Goal: Information Seeking & Learning: Learn about a topic

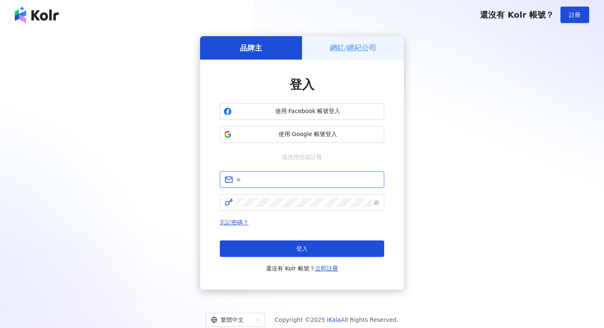
click at [264, 179] on input "text" at bounding box center [307, 179] width 143 height 9
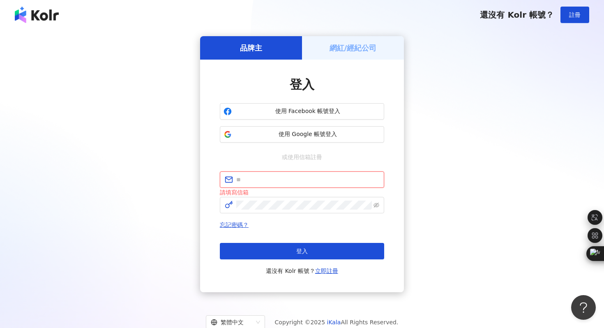
type input "**********"
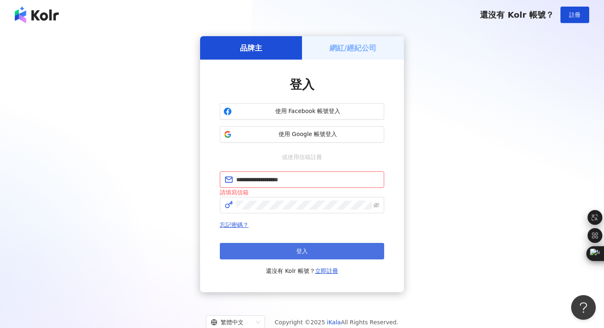
click at [294, 251] on button "登入" at bounding box center [302, 251] width 164 height 16
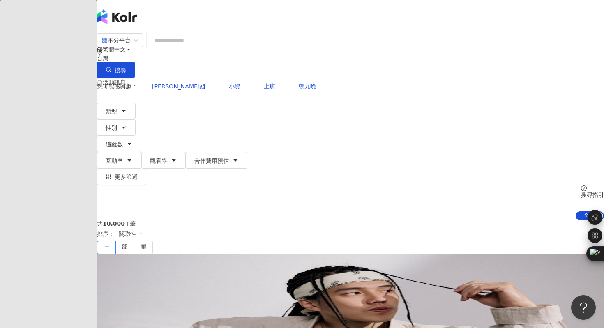
click at [216, 48] on input "search" at bounding box center [183, 41] width 67 height 16
paste input "**********"
type input "**********"
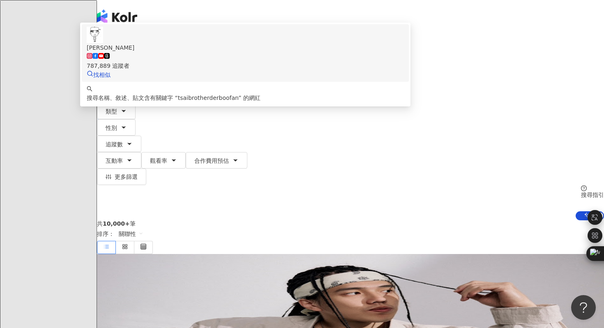
click at [103, 43] on img at bounding box center [95, 35] width 16 height 16
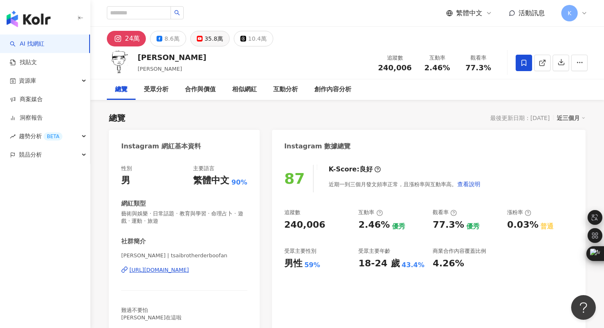
click at [211, 35] on div "35.8萬" at bounding box center [214, 38] width 18 height 11
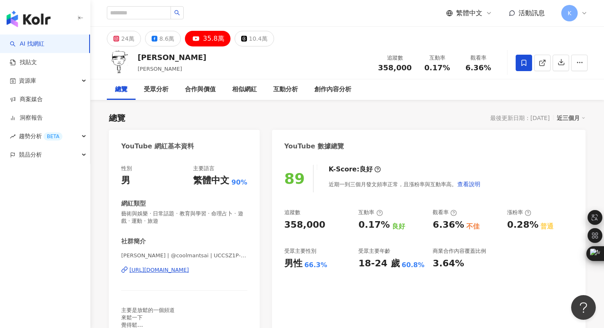
click at [189, 268] on div "https://www.youtube.com/channel/UCCSZ1P-Gas8IIgzXAwV0YFA" at bounding box center [159, 269] width 60 height 7
click at [132, 39] on div "24萬" at bounding box center [127, 38] width 13 height 11
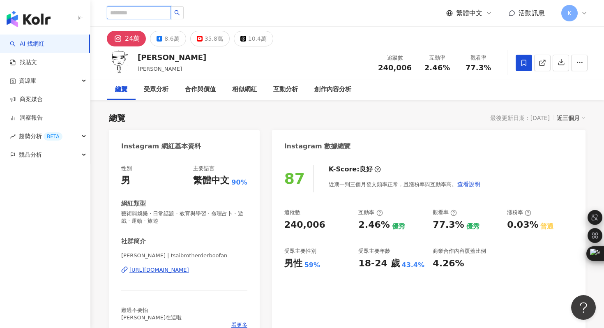
click at [158, 15] on input "search" at bounding box center [139, 12] width 64 height 13
type input "*"
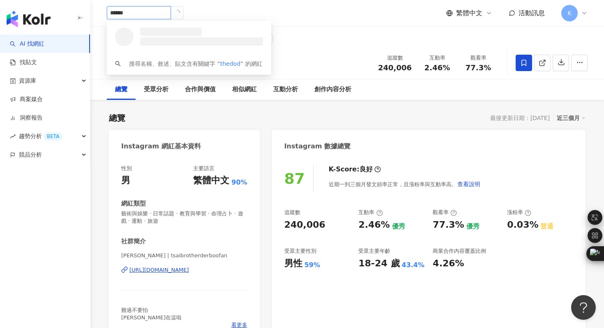
type input "*******"
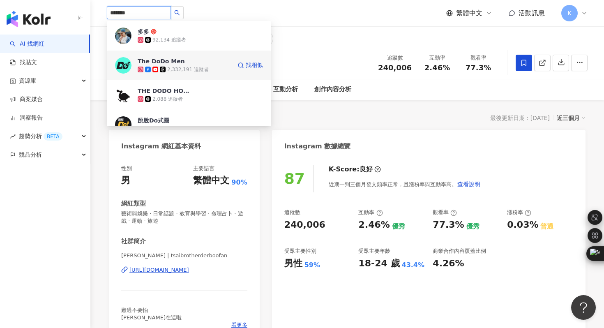
click at [127, 66] on img at bounding box center [123, 65] width 16 height 16
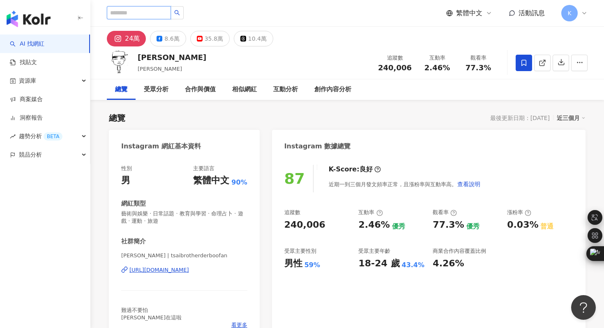
click at [153, 12] on input "search" at bounding box center [139, 12] width 64 height 13
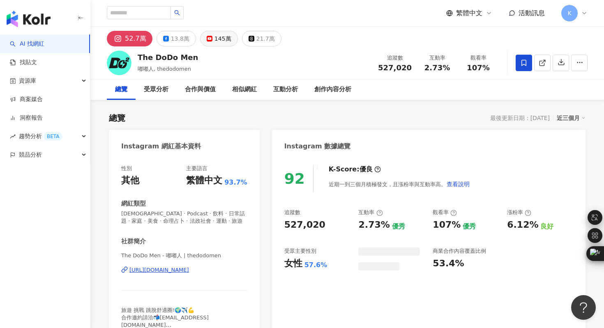
click at [215, 40] on div "145萬" at bounding box center [222, 38] width 17 height 11
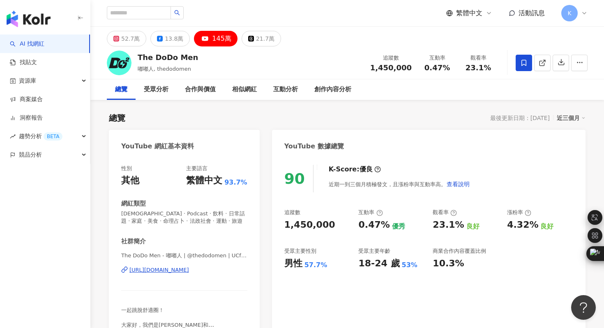
click at [185, 269] on div "https://www.youtube.com/channel/UCfq75-6J5seC82CmtLSFxXw" at bounding box center [159, 269] width 60 height 7
click at [136, 37] on div "52.7萬" at bounding box center [130, 38] width 18 height 11
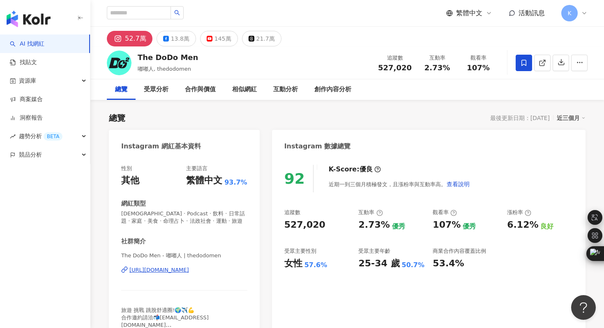
click at [187, 271] on div "https://www.instagram.com/thedodomen/" at bounding box center [159, 269] width 60 height 7
click at [184, 267] on div "https://www.instagram.com/thedodomen/" at bounding box center [159, 269] width 60 height 7
click at [214, 39] on div "145萬" at bounding box center [222, 38] width 17 height 11
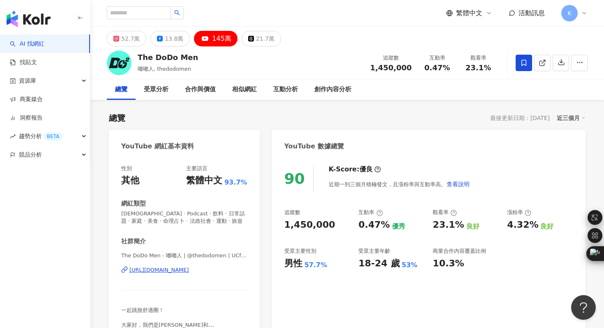
click at [183, 271] on div "https://www.youtube.com/channel/UCfq75-6J5seC82CmtLSFxXw" at bounding box center [159, 269] width 60 height 7
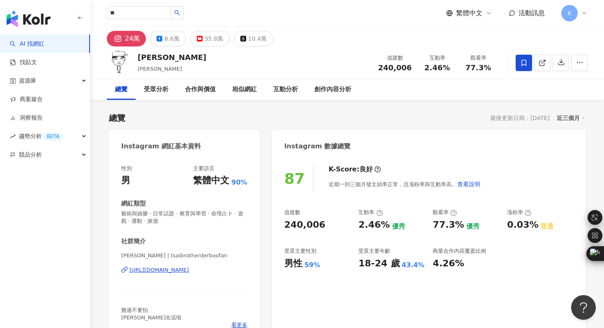
type input "*"
type input "**"
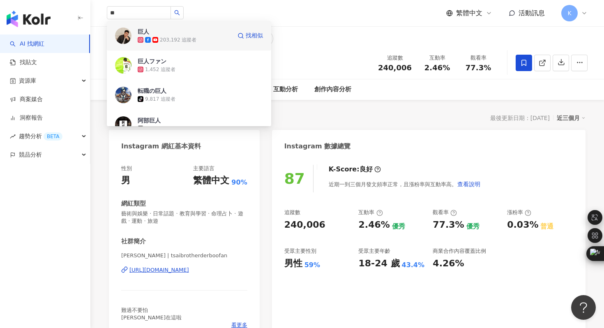
click at [122, 37] on img at bounding box center [123, 36] width 16 height 16
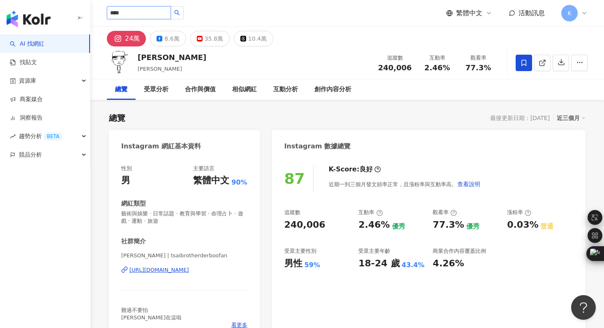
type input "***"
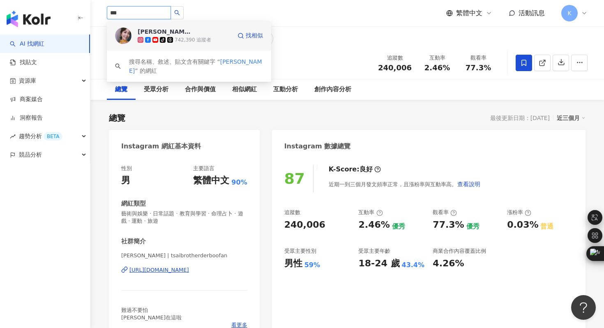
click at [122, 34] on img at bounding box center [123, 36] width 16 height 16
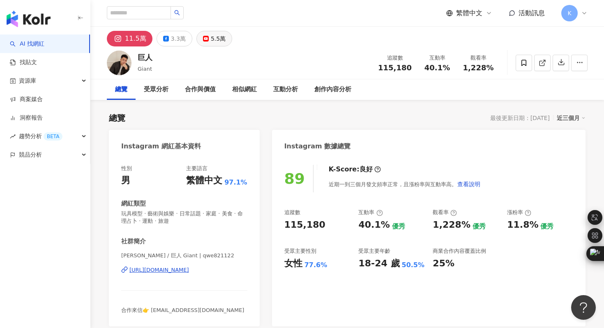
click at [216, 42] on div "5.5萬" at bounding box center [218, 38] width 15 height 11
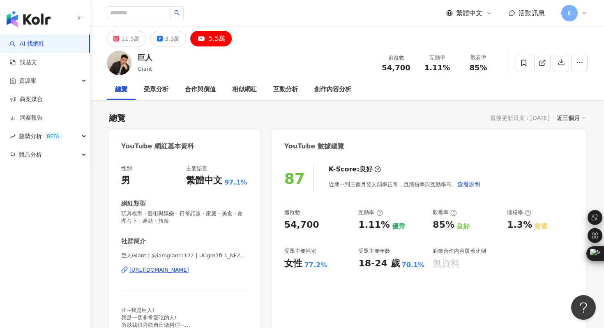
click at [180, 271] on div "[URL][DOMAIN_NAME]" at bounding box center [159, 269] width 60 height 7
click at [133, 39] on div "11.5萬" at bounding box center [130, 38] width 18 height 11
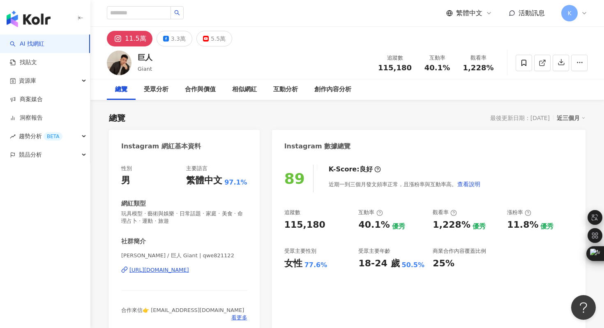
click at [188, 270] on div "https://www.instagram.com/qwe821122/" at bounding box center [159, 269] width 60 height 7
click at [173, 39] on div "3.3萬" at bounding box center [178, 38] width 15 height 11
click at [182, 272] on div "https://www.instagram.com/qwe821122/" at bounding box center [159, 269] width 60 height 7
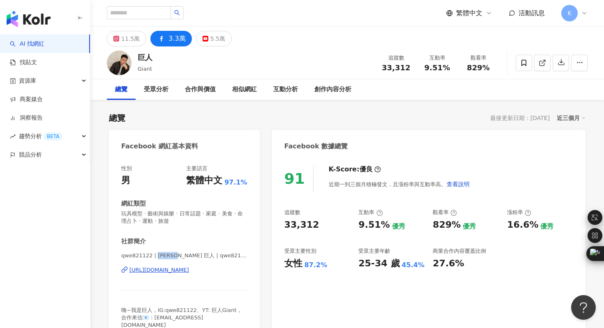
drag, startPoint x: 154, startPoint y: 255, endPoint x: 182, endPoint y: 255, distance: 27.5
click at [182, 255] on span "qwe821122 | 黃皓平 巨人 | qwe821122" at bounding box center [184, 255] width 126 height 7
copy span "黃皓平 巨人"
click at [147, 14] on input "search" at bounding box center [139, 12] width 64 height 13
type input "***"
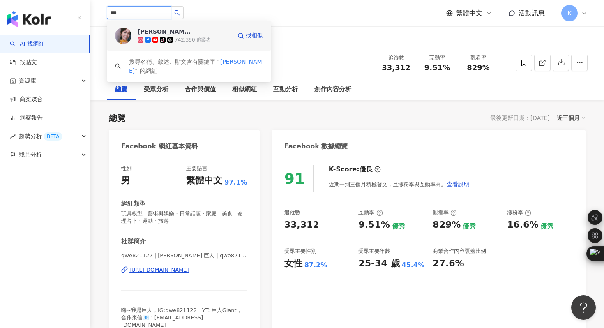
click at [127, 37] on img at bounding box center [123, 36] width 16 height 16
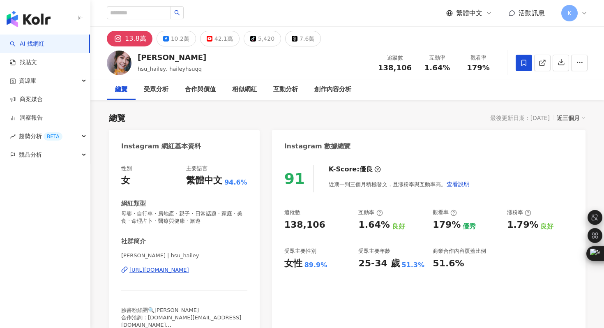
click at [188, 269] on div "[URL][DOMAIN_NAME]" at bounding box center [159, 269] width 60 height 7
click at [217, 39] on div "42.1萬" at bounding box center [223, 38] width 18 height 11
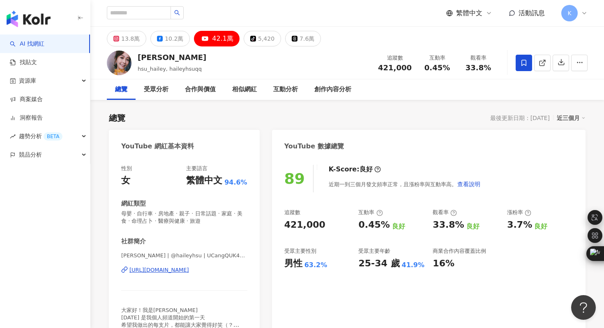
click at [172, 271] on div "[URL][DOMAIN_NAME]" at bounding box center [159, 269] width 60 height 7
click at [173, 40] on div "10.2萬" at bounding box center [174, 38] width 18 height 11
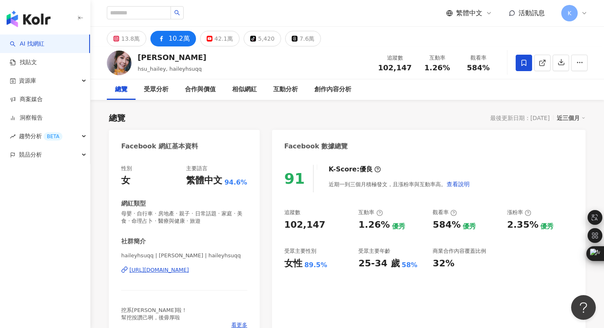
click at [179, 269] on div "https://www.facebook.com/106875853991390" at bounding box center [159, 269] width 60 height 7
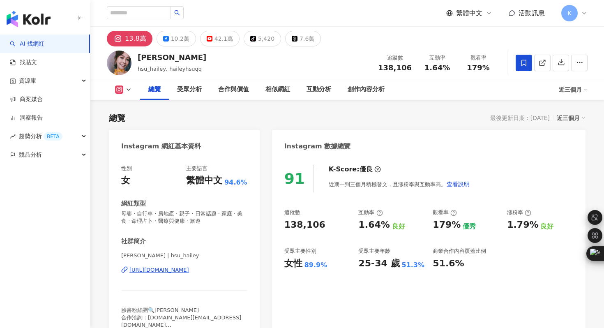
click at [216, 39] on div "42.1萬" at bounding box center [223, 38] width 18 height 11
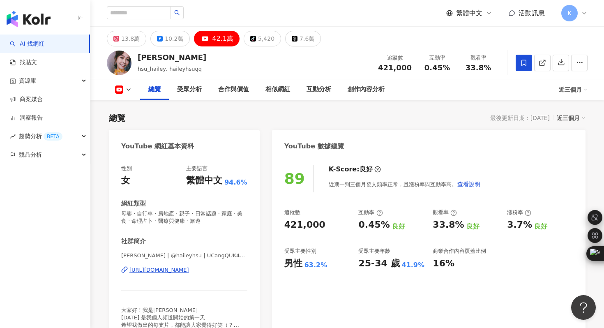
click at [173, 271] on div "[URL][DOMAIN_NAME]" at bounding box center [159, 269] width 60 height 7
